Goal: Task Accomplishment & Management: Use online tool/utility

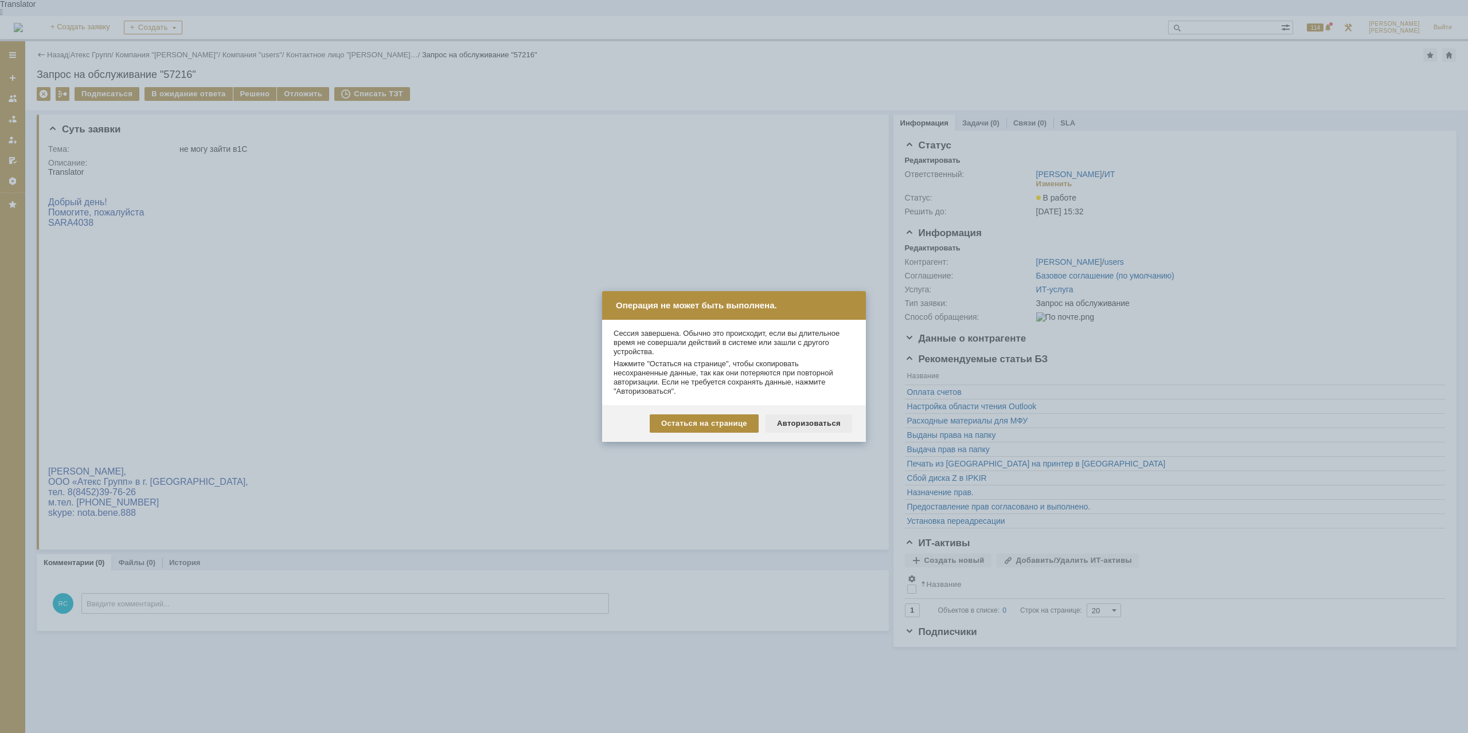
click at [803, 426] on div "Авторизоваться" at bounding box center [809, 424] width 87 height 18
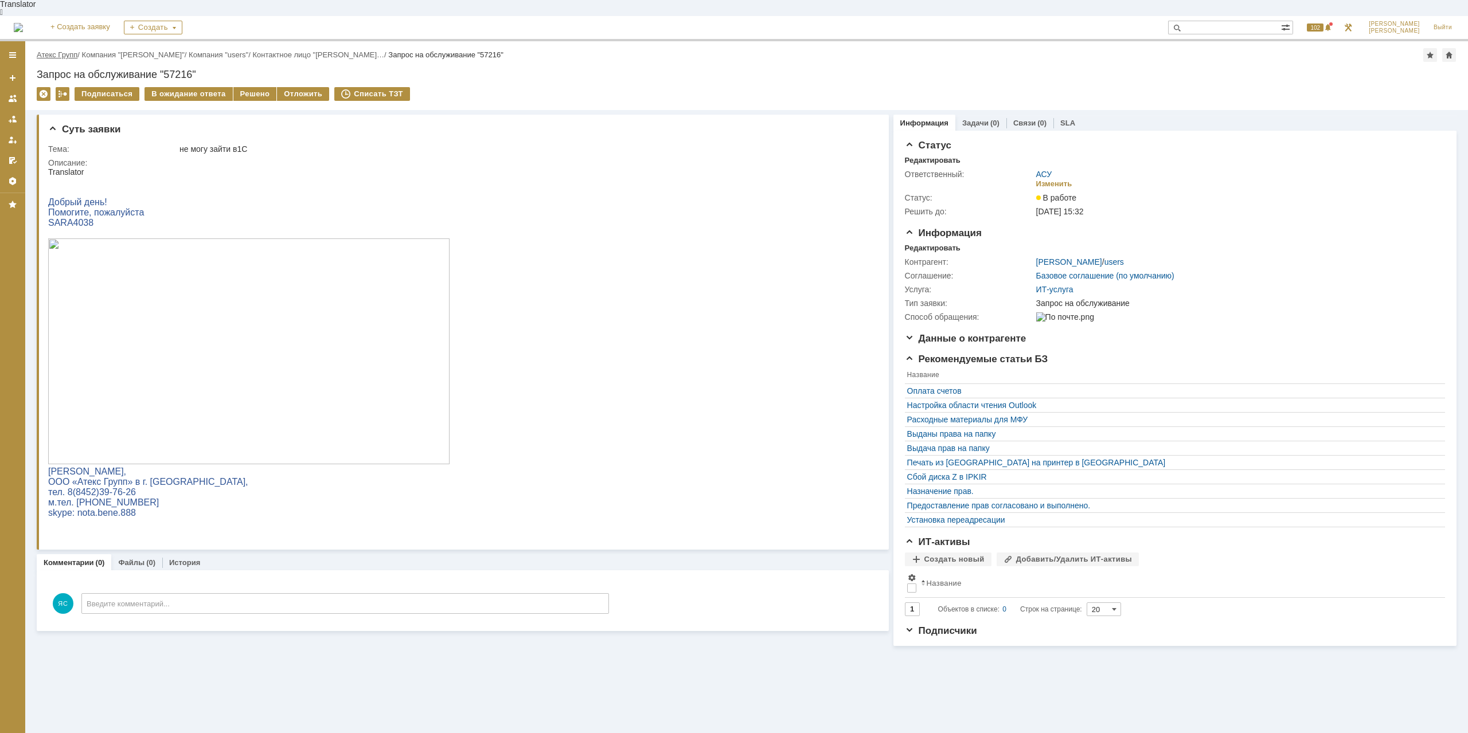
click at [68, 50] on link "Атекс Групп" at bounding box center [57, 54] width 41 height 9
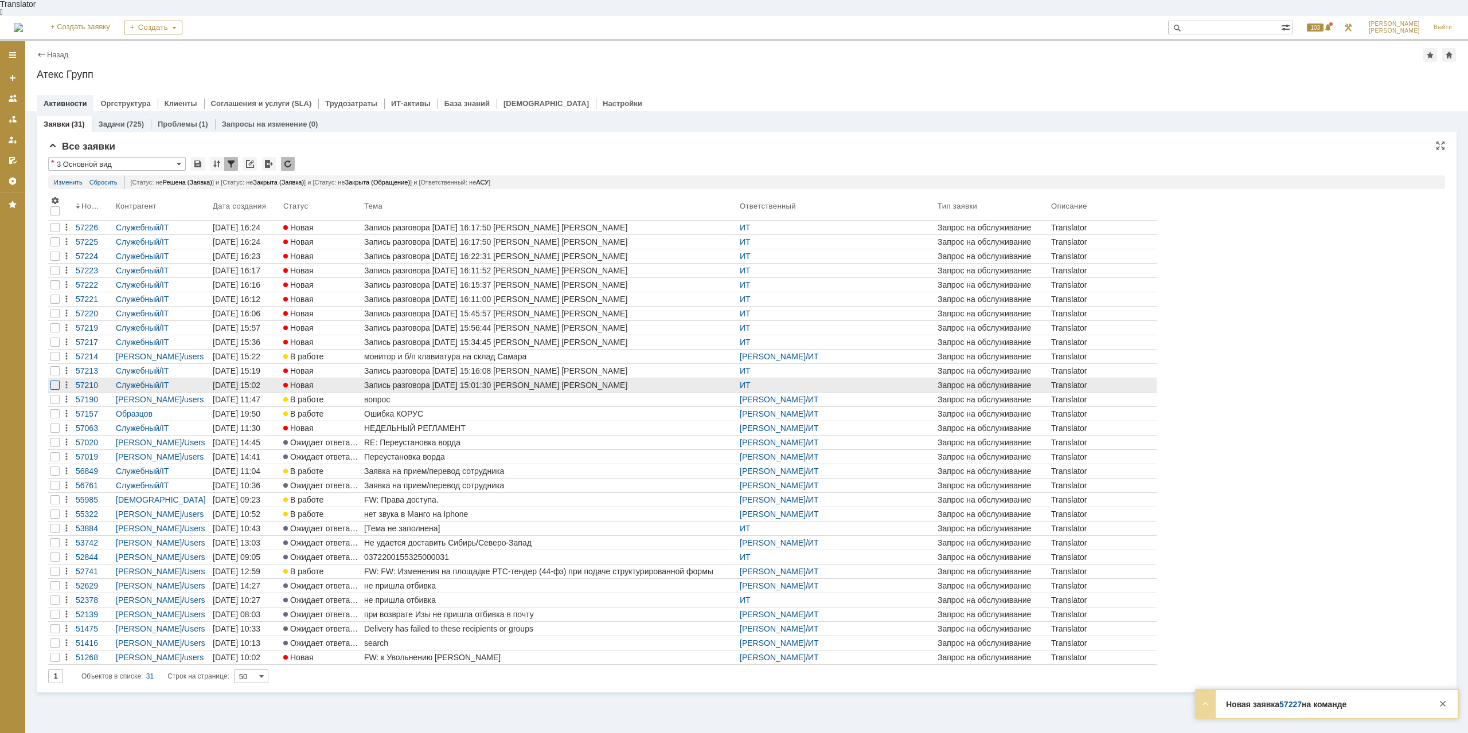
click at [54, 247] on div at bounding box center [54, 241] width 9 height 9
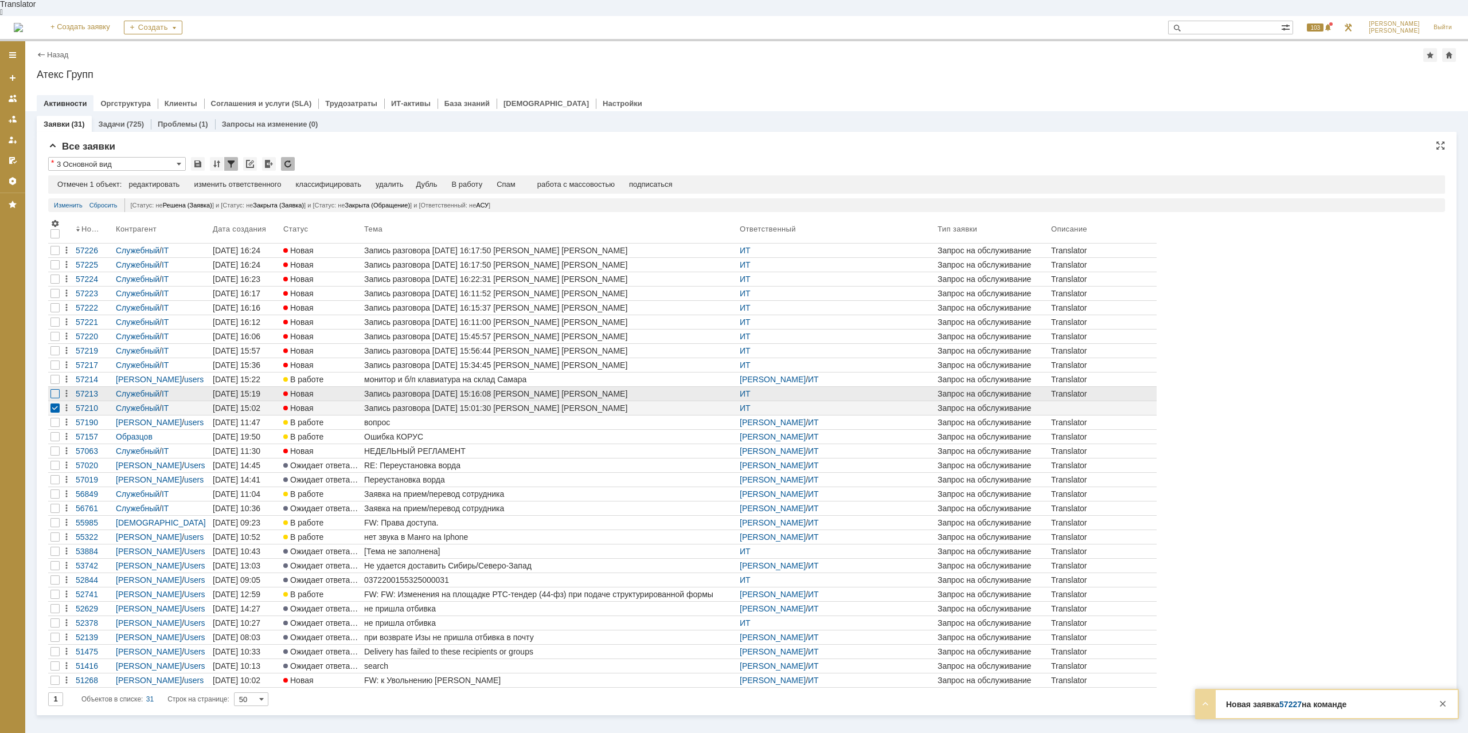
click at [53, 255] on div at bounding box center [54, 250] width 9 height 9
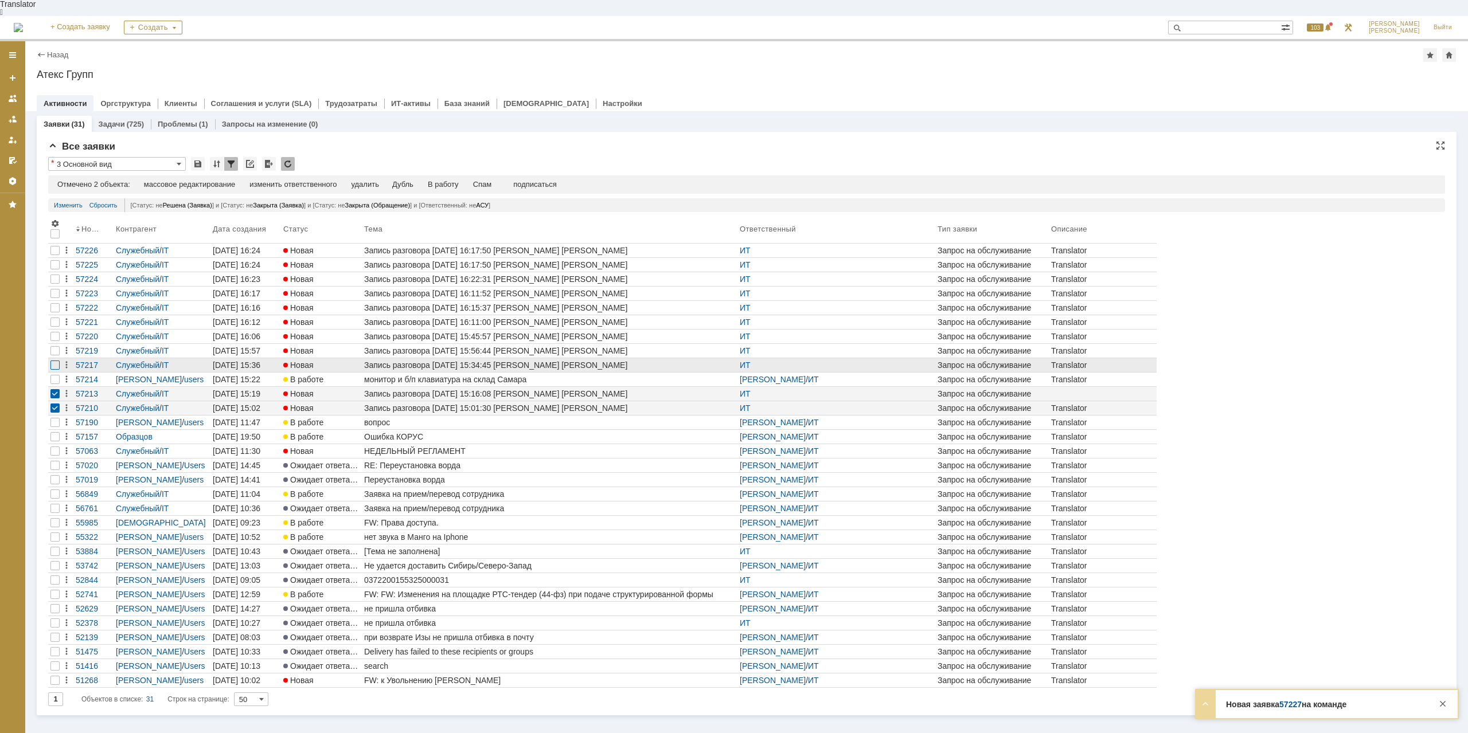
click at [57, 255] on div at bounding box center [54, 250] width 9 height 9
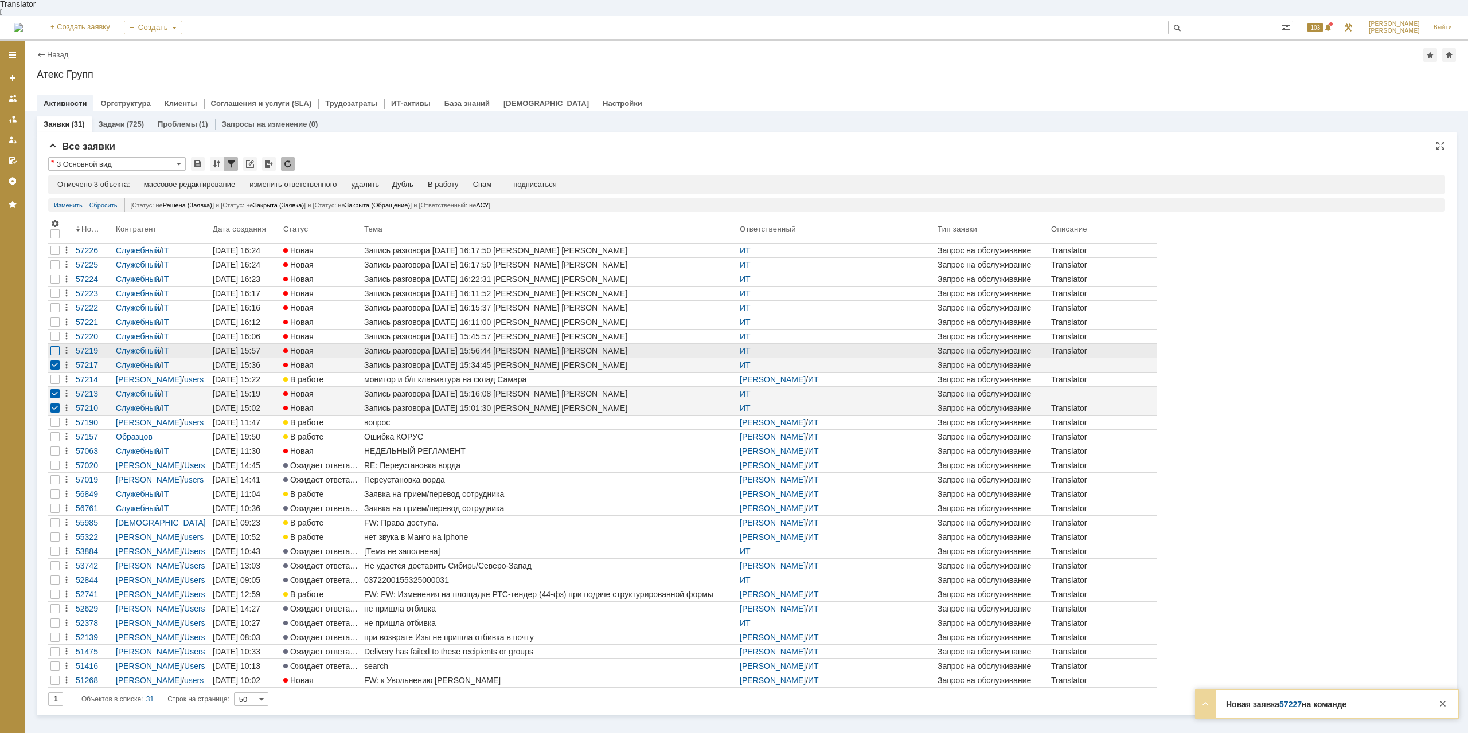
click at [59, 270] on div at bounding box center [54, 264] width 9 height 9
click at [59, 255] on div at bounding box center [54, 250] width 9 height 9
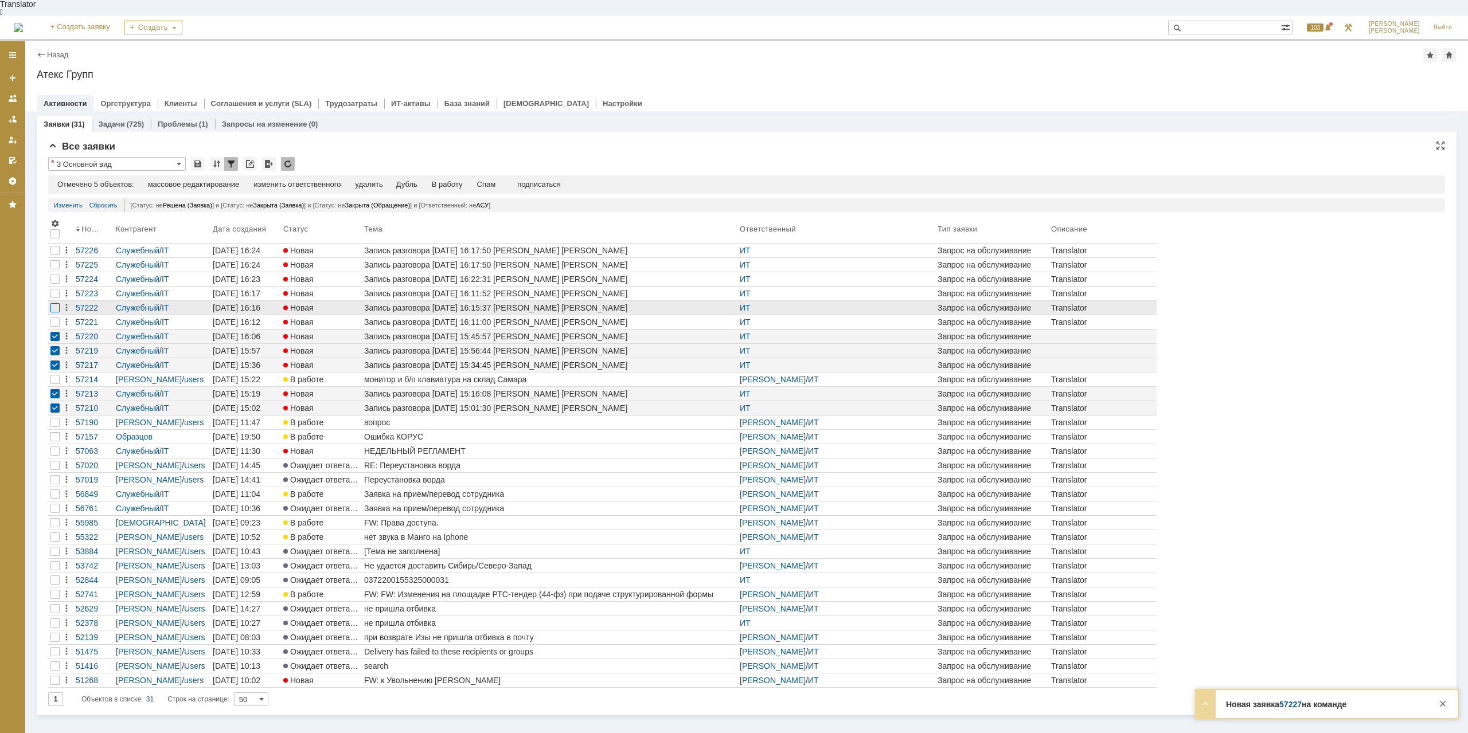
drag, startPoint x: 55, startPoint y: 305, endPoint x: 55, endPoint y: 294, distance: 10.9
click at [55, 270] on div at bounding box center [54, 264] width 9 height 9
click at [55, 255] on div at bounding box center [54, 250] width 9 height 9
click at [58, 270] on div at bounding box center [54, 264] width 9 height 9
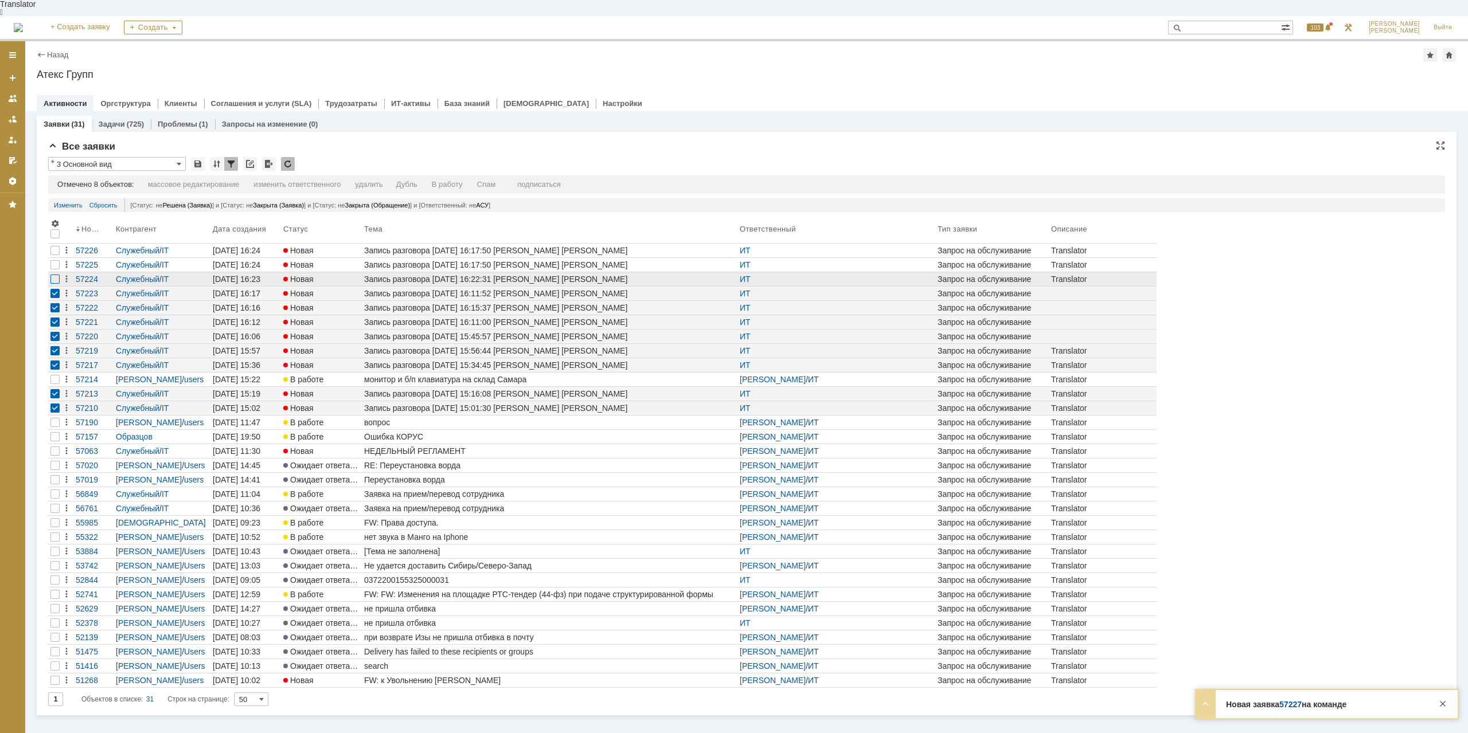
click at [53, 255] on div at bounding box center [54, 250] width 9 height 9
click at [53, 260] on div at bounding box center [54, 264] width 9 height 9
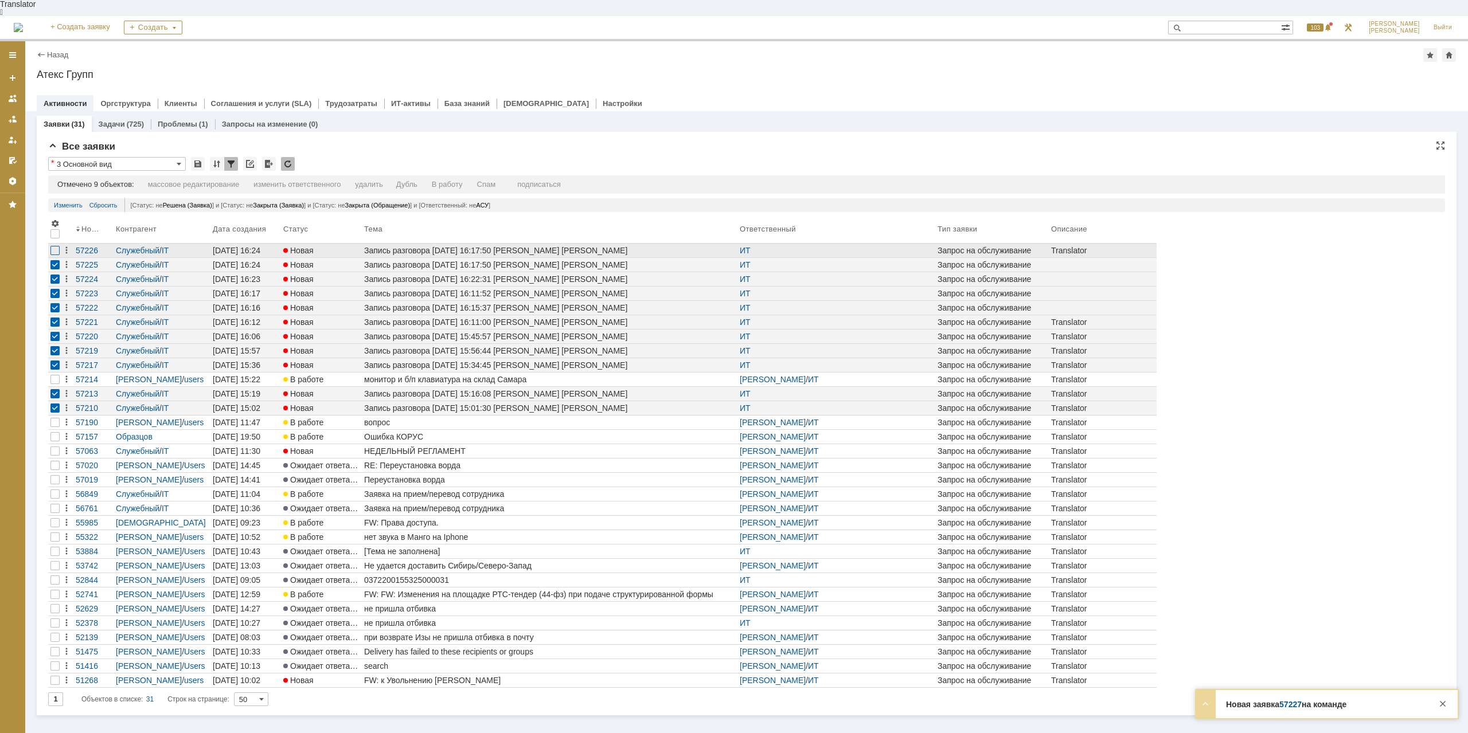
click at [54, 246] on div at bounding box center [54, 250] width 9 height 9
click at [500, 180] on div "Спам" at bounding box center [490, 184] width 19 height 9
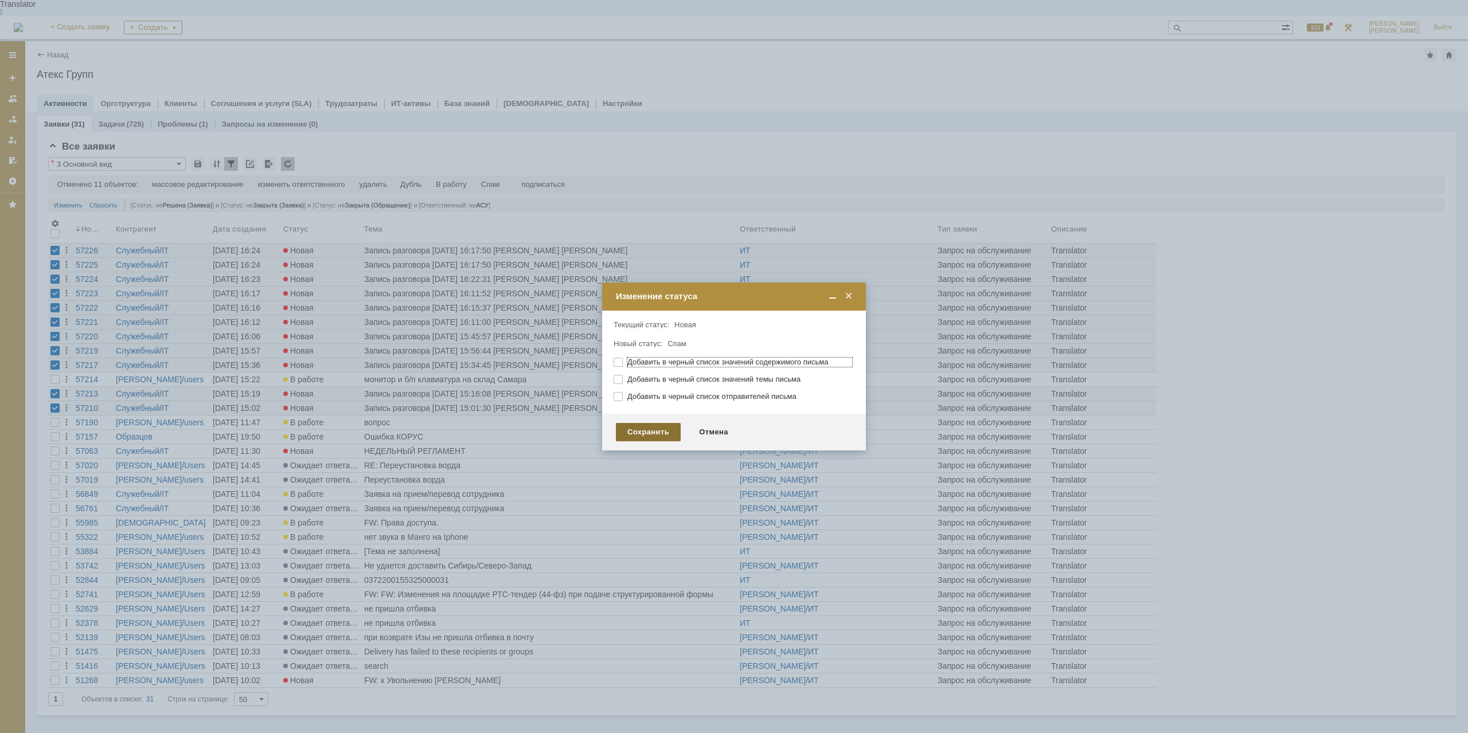
click at [655, 431] on div "Сохранить" at bounding box center [648, 432] width 65 height 18
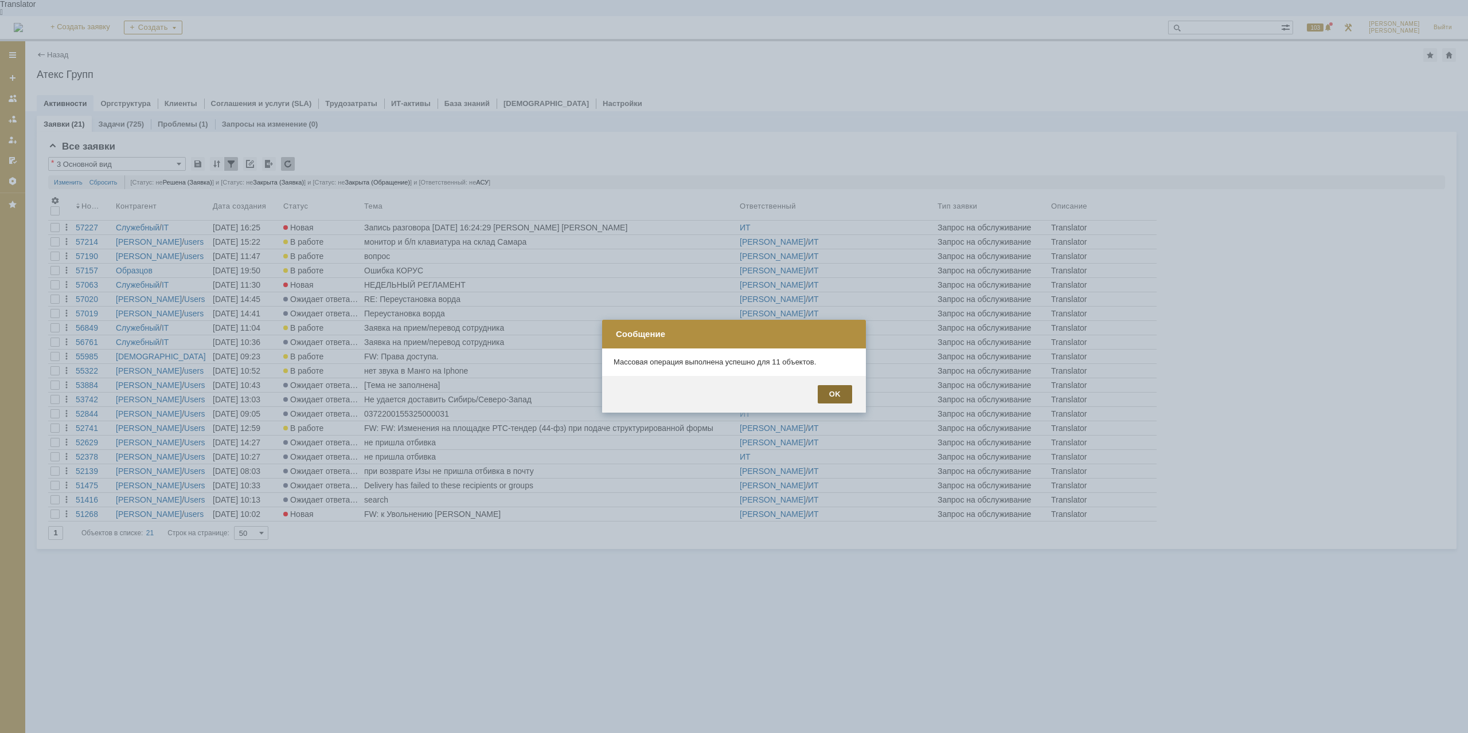
click at [841, 399] on div "OK" at bounding box center [835, 394] width 34 height 18
